Goal: Task Accomplishment & Management: Use online tool/utility

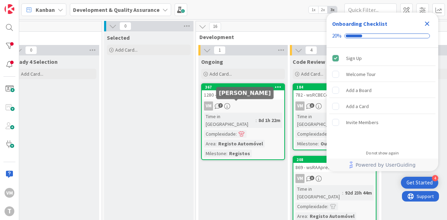
scroll to position [0, 198]
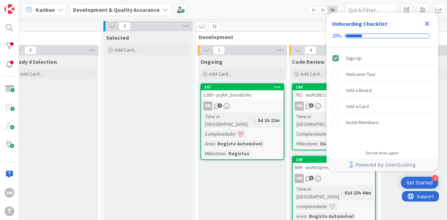
click at [249, 97] on div "1280 - prjRA_EnviaDUAs" at bounding box center [242, 94] width 82 height 9
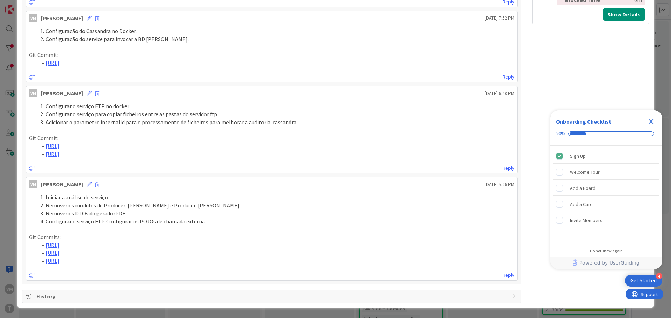
scroll to position [438, 0]
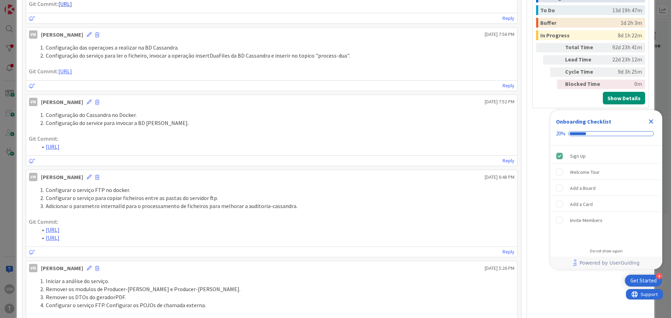
type textarea "x"
